Goal: Task Accomplishment & Management: Manage account settings

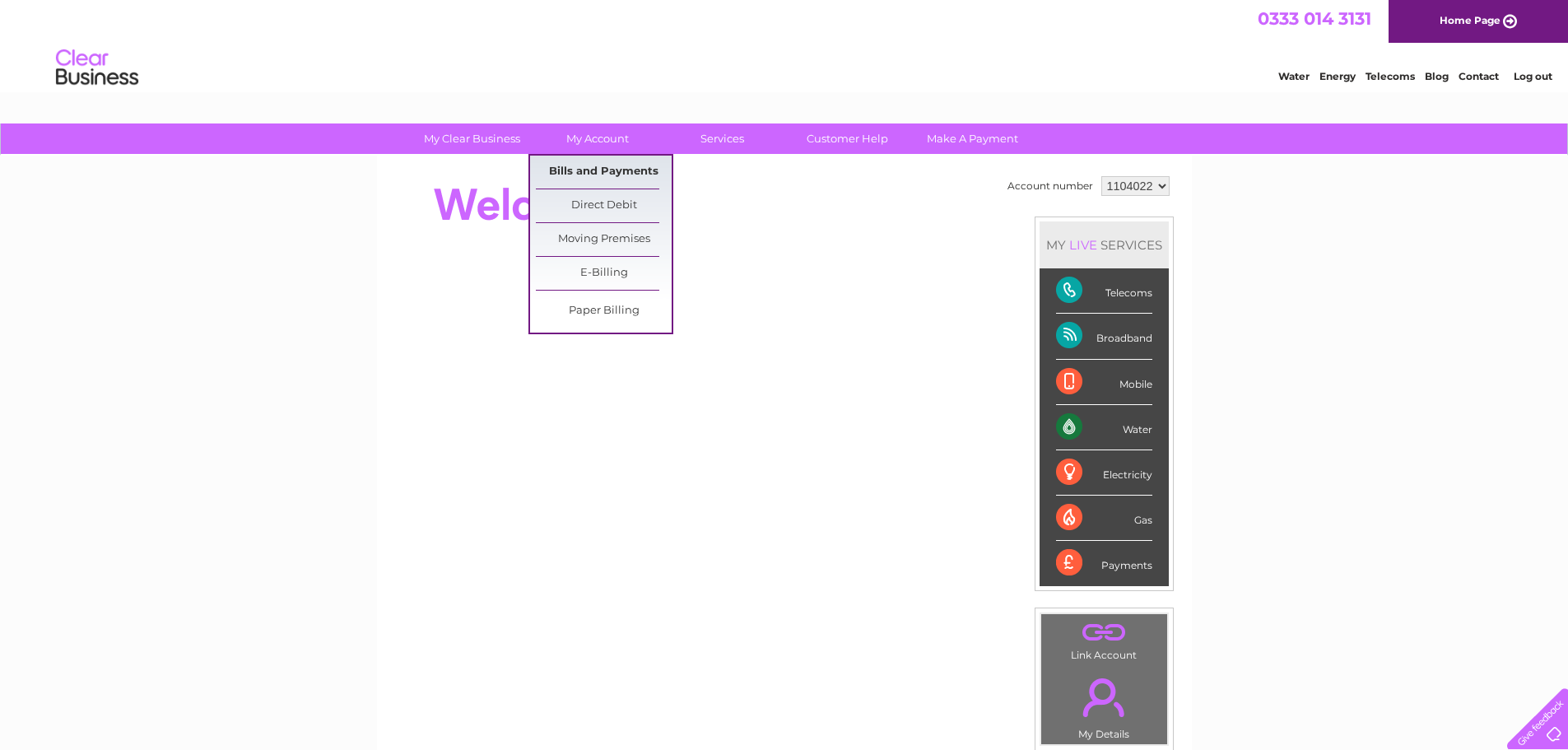
click at [619, 171] on link "Bills and Payments" at bounding box center [604, 171] width 135 height 33
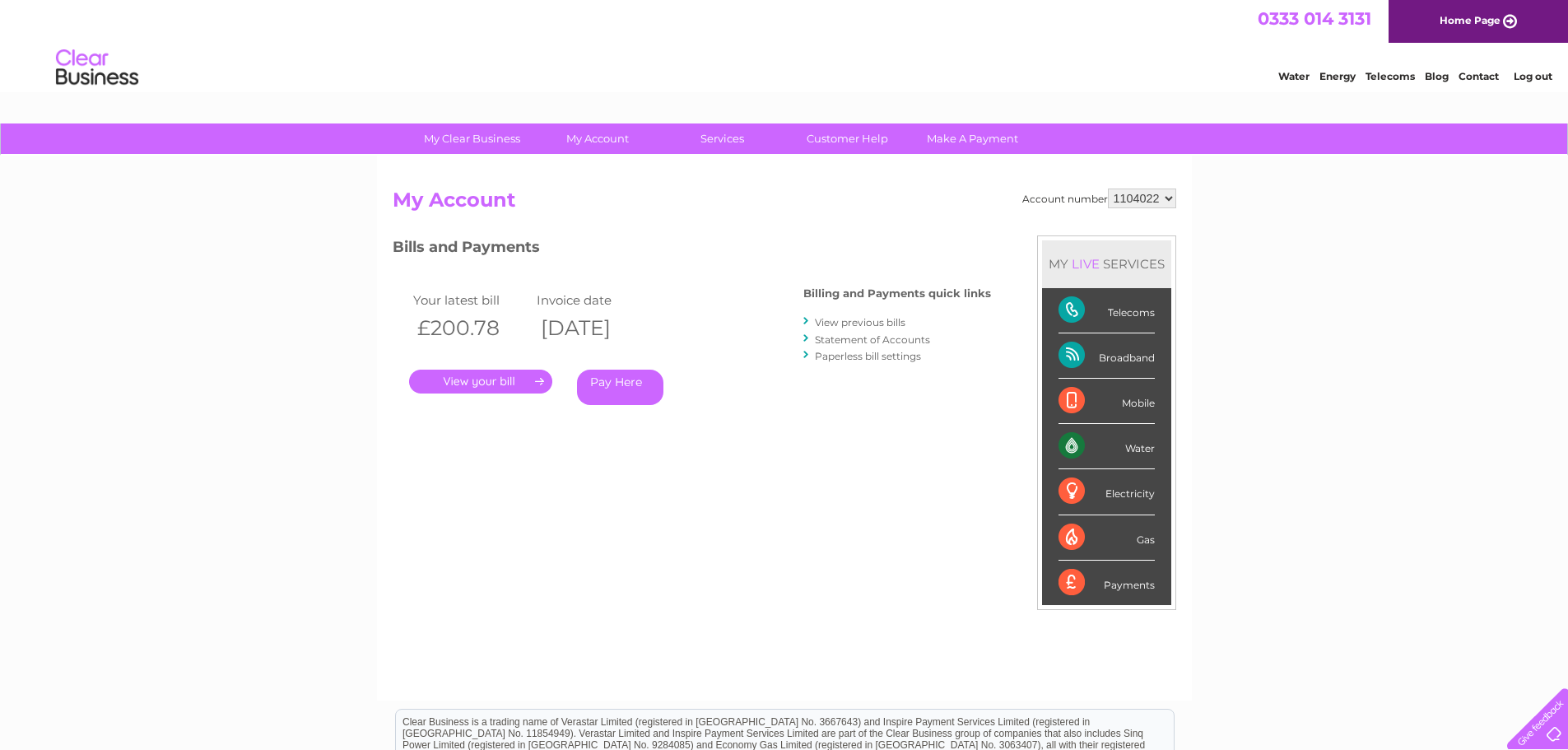
click at [490, 386] on link "." at bounding box center [481, 381] width 143 height 24
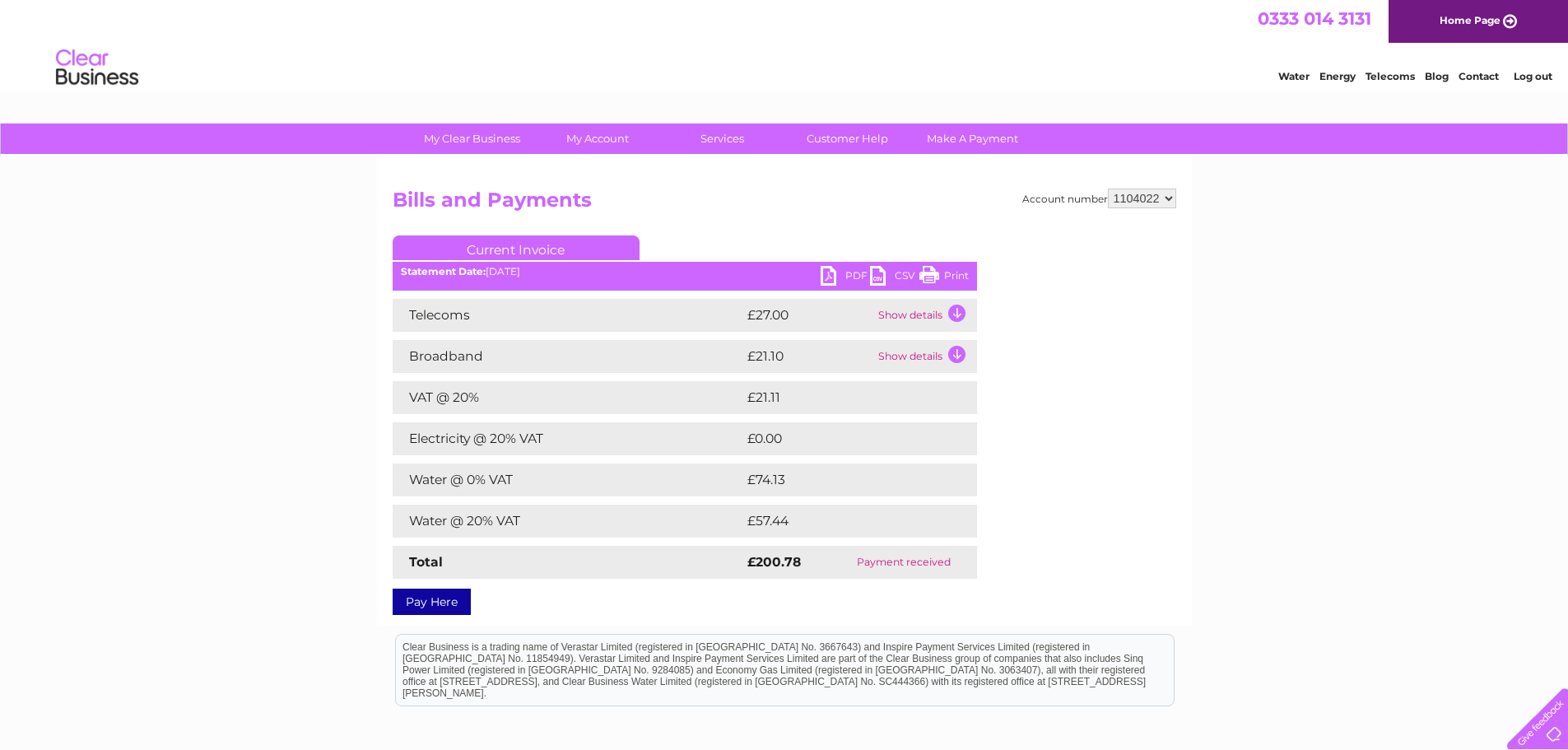
click at [839, 282] on link "PDF" at bounding box center [846, 278] width 50 height 24
drag, startPoint x: 493, startPoint y: 425, endPoint x: 763, endPoint y: 438, distance: 270.3
click at [761, 438] on tr "Electricity @ 20% VAT £0.00" at bounding box center [684, 438] width 585 height 33
click at [764, 438] on td "£0.00" at bounding box center [841, 438] width 196 height 33
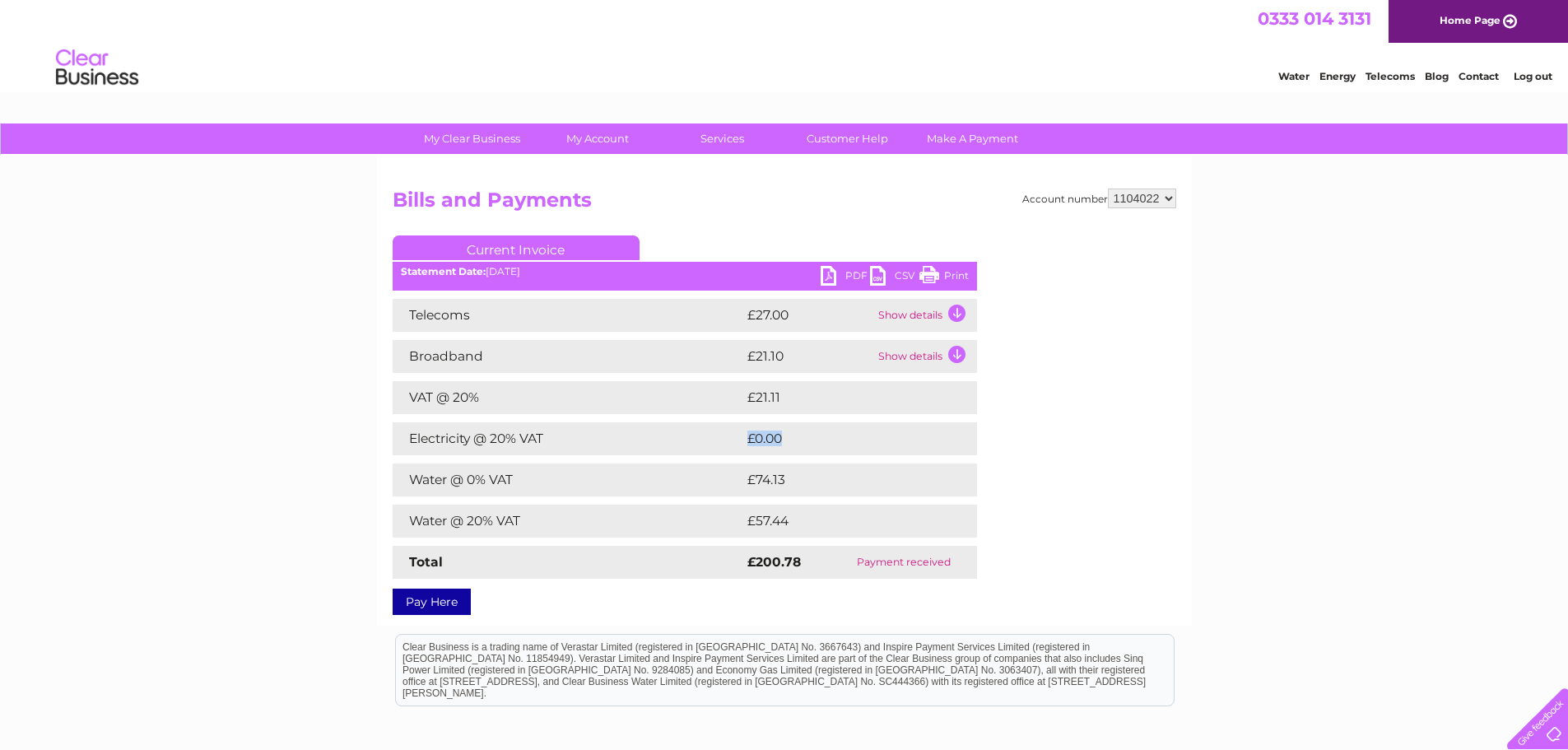
click at [764, 438] on td "£0.00" at bounding box center [841, 438] width 196 height 33
